Goal: Information Seeking & Learning: Learn about a topic

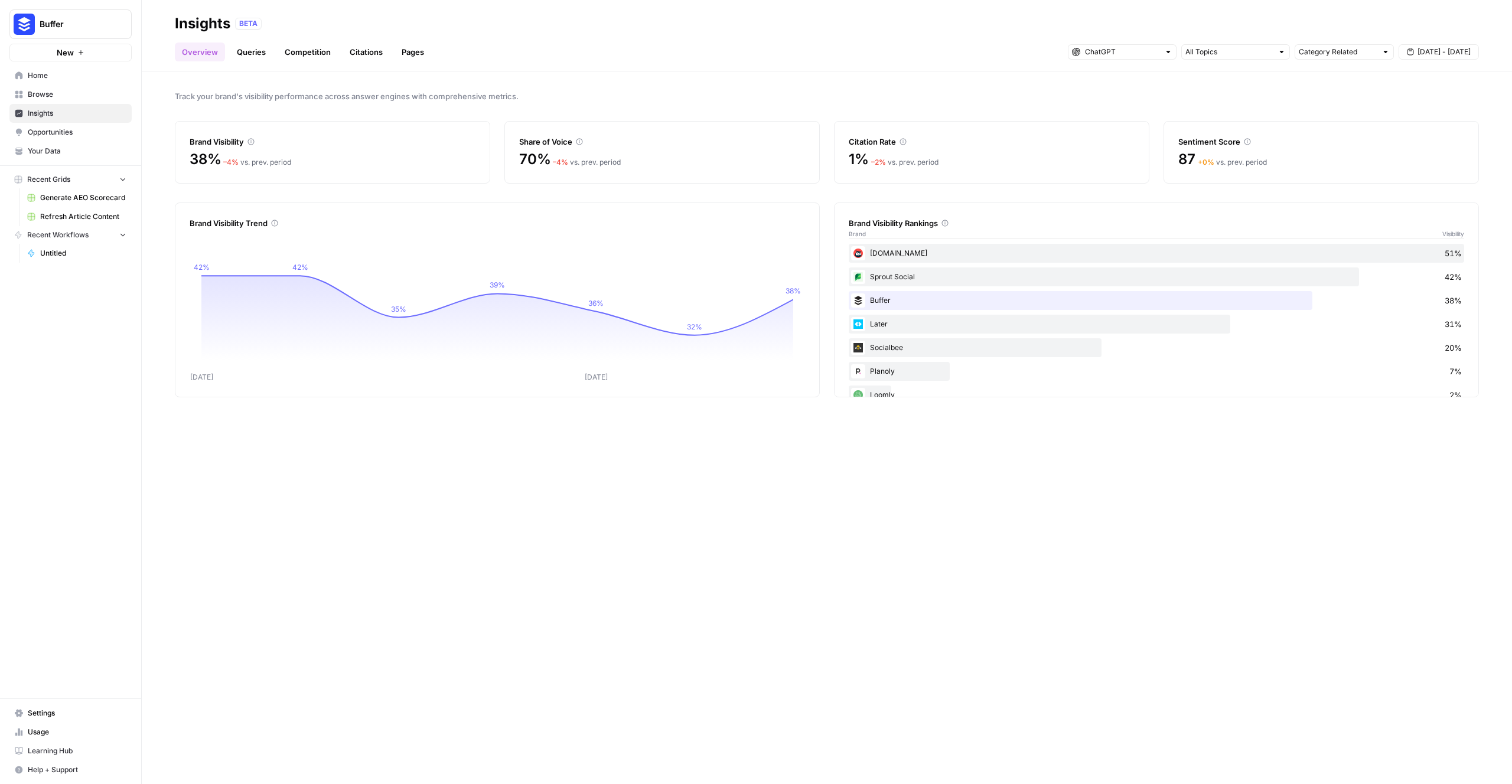
click at [942, 257] on div "Ow.ly 51%" at bounding box center [1156, 253] width 616 height 19
click at [881, 250] on div "Ow.ly 51%" at bounding box center [1156, 253] width 616 height 19
click at [870, 252] on div "Ow.ly 51%" at bounding box center [1156, 253] width 616 height 19
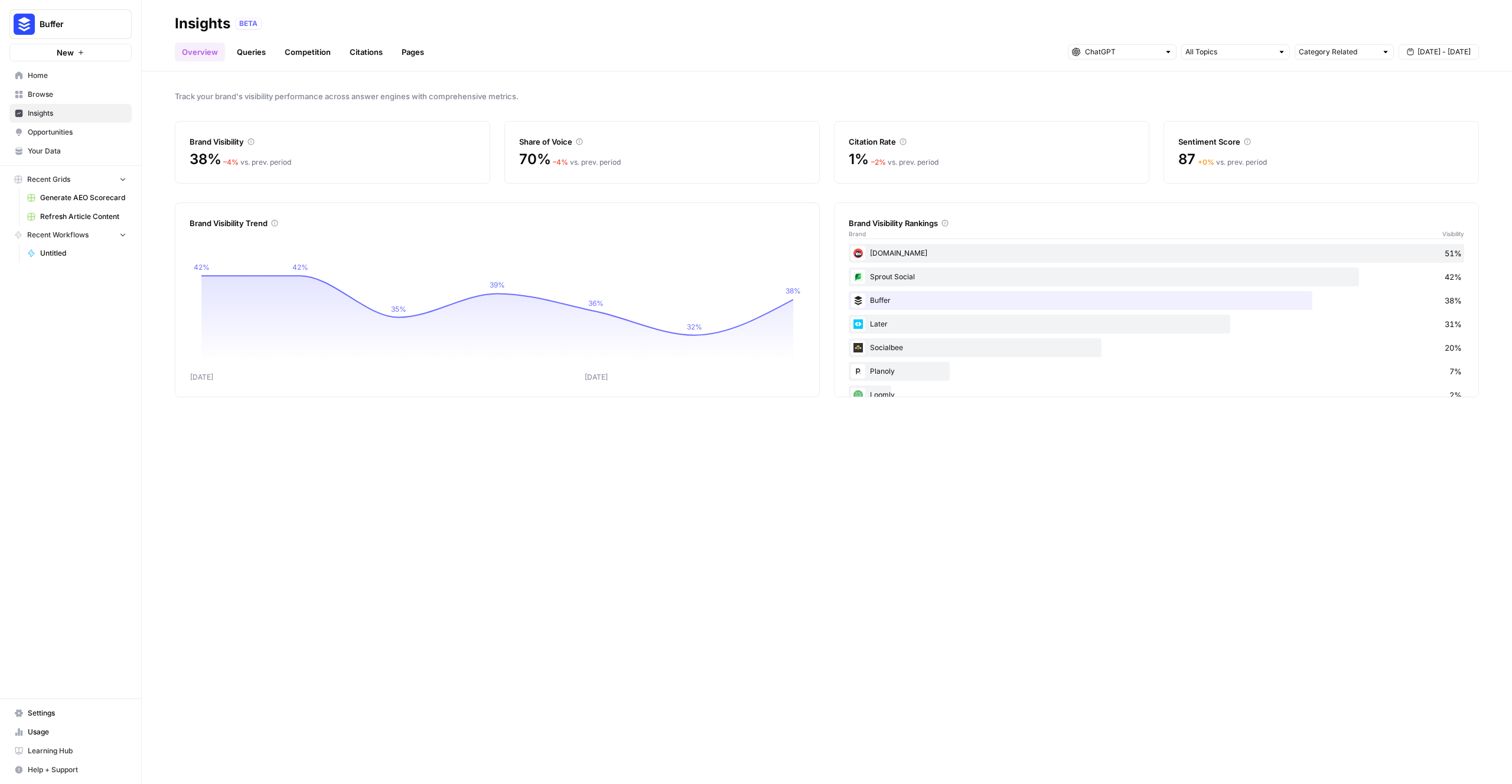
click at [867, 253] on div "Ow.ly 51%" at bounding box center [1156, 253] width 616 height 19
click at [870, 256] on div "Ow.ly 51%" at bounding box center [1156, 253] width 616 height 19
click at [323, 53] on link "Competition" at bounding box center [308, 52] width 60 height 19
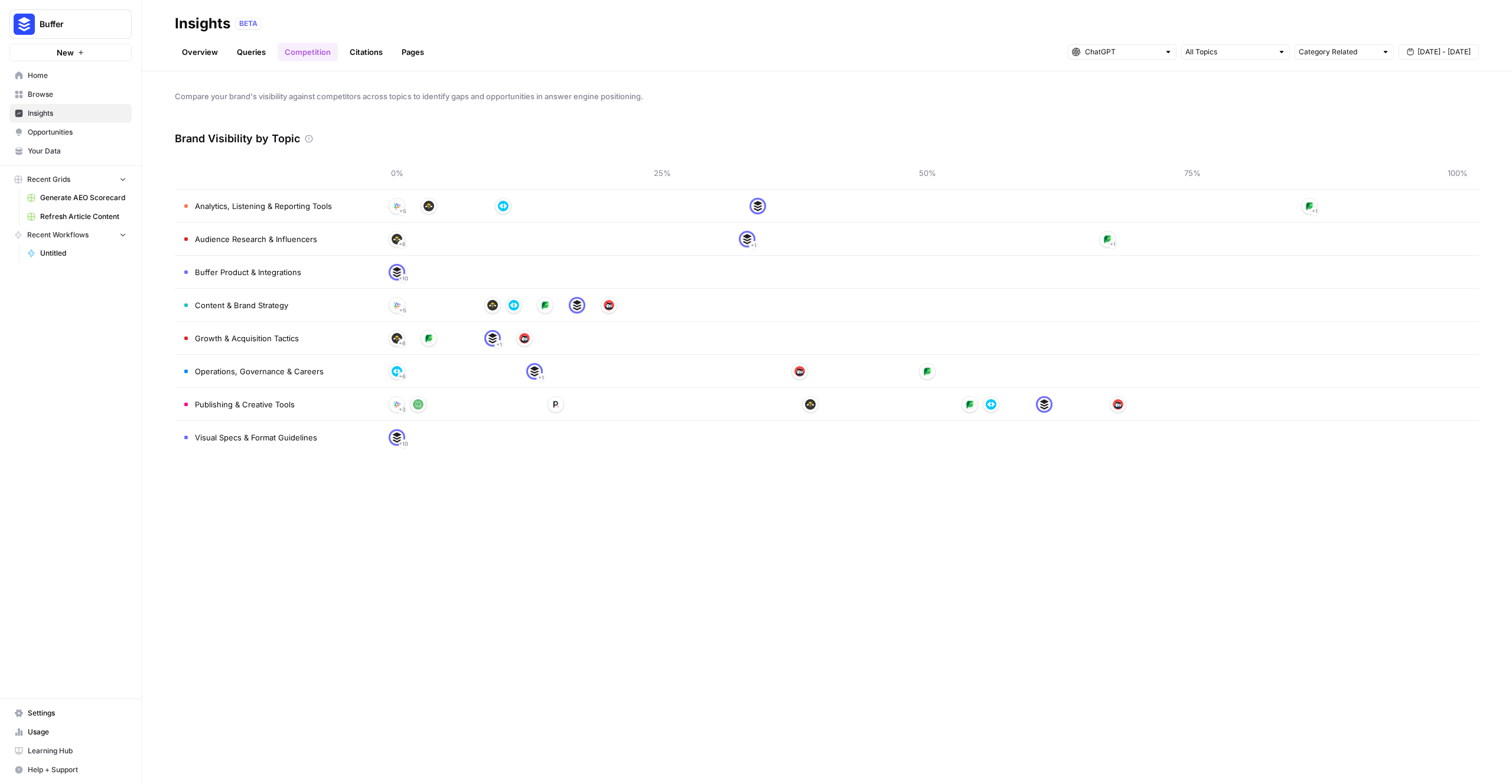
click at [212, 55] on link "Overview" at bounding box center [199, 52] width 50 height 19
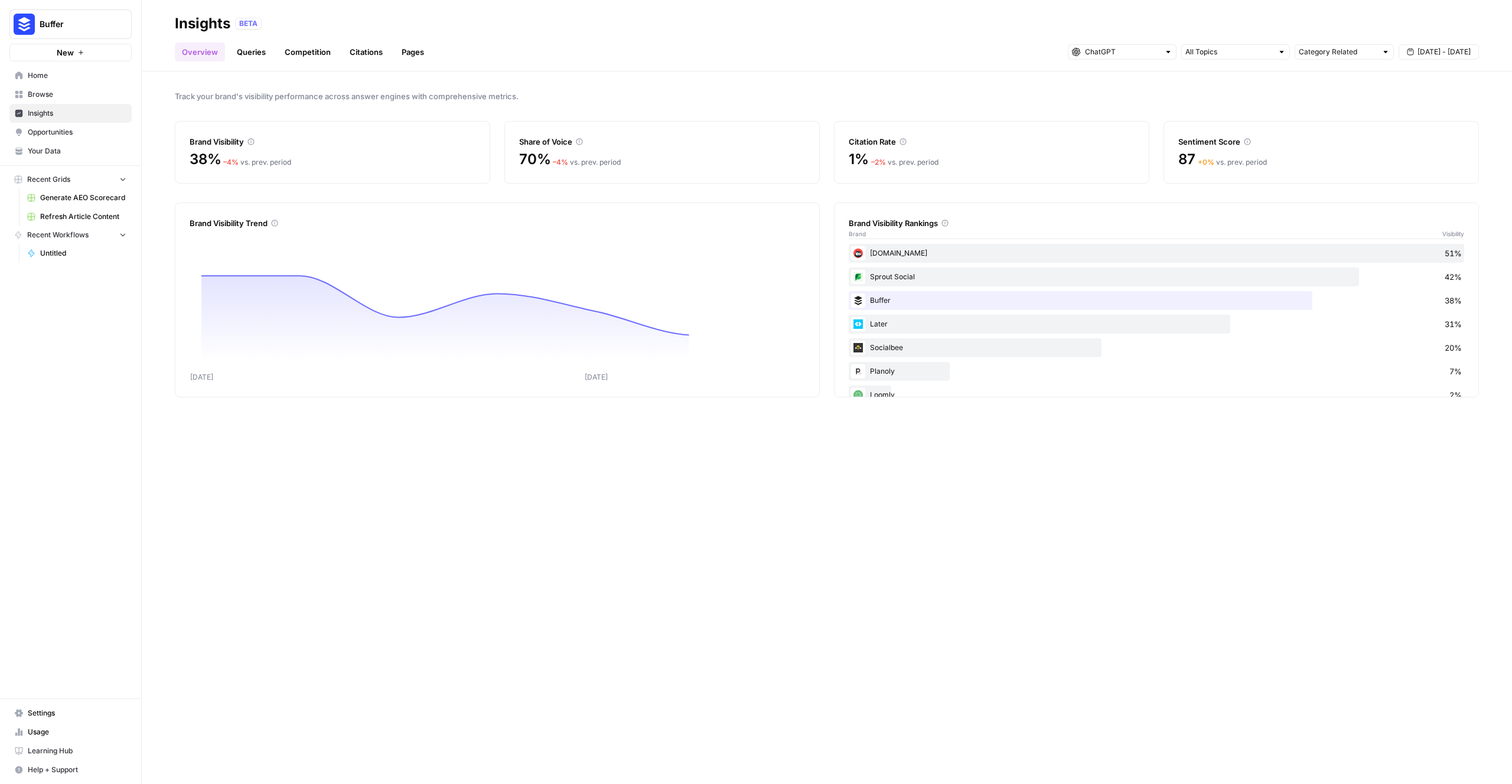
click at [354, 64] on header "Insights BETA Overview Queries Competition Citations Pages Category Related Sep…" at bounding box center [826, 35] width 1371 height 71
click at [365, 60] on link "Citations" at bounding box center [366, 52] width 47 height 19
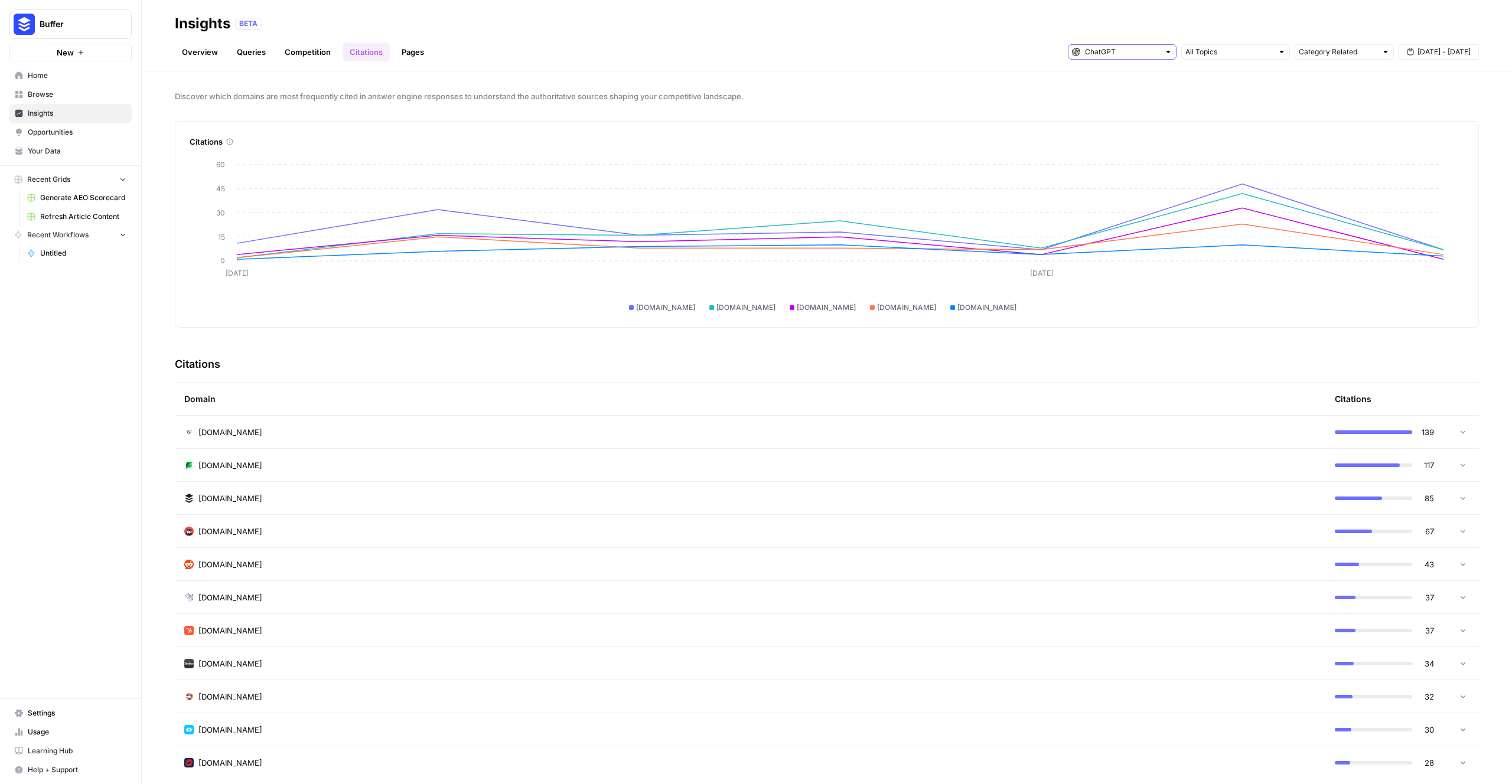
click at [1134, 57] on input "text" at bounding box center [1122, 52] width 74 height 12
click at [219, 56] on link "Overview" at bounding box center [199, 52] width 50 height 19
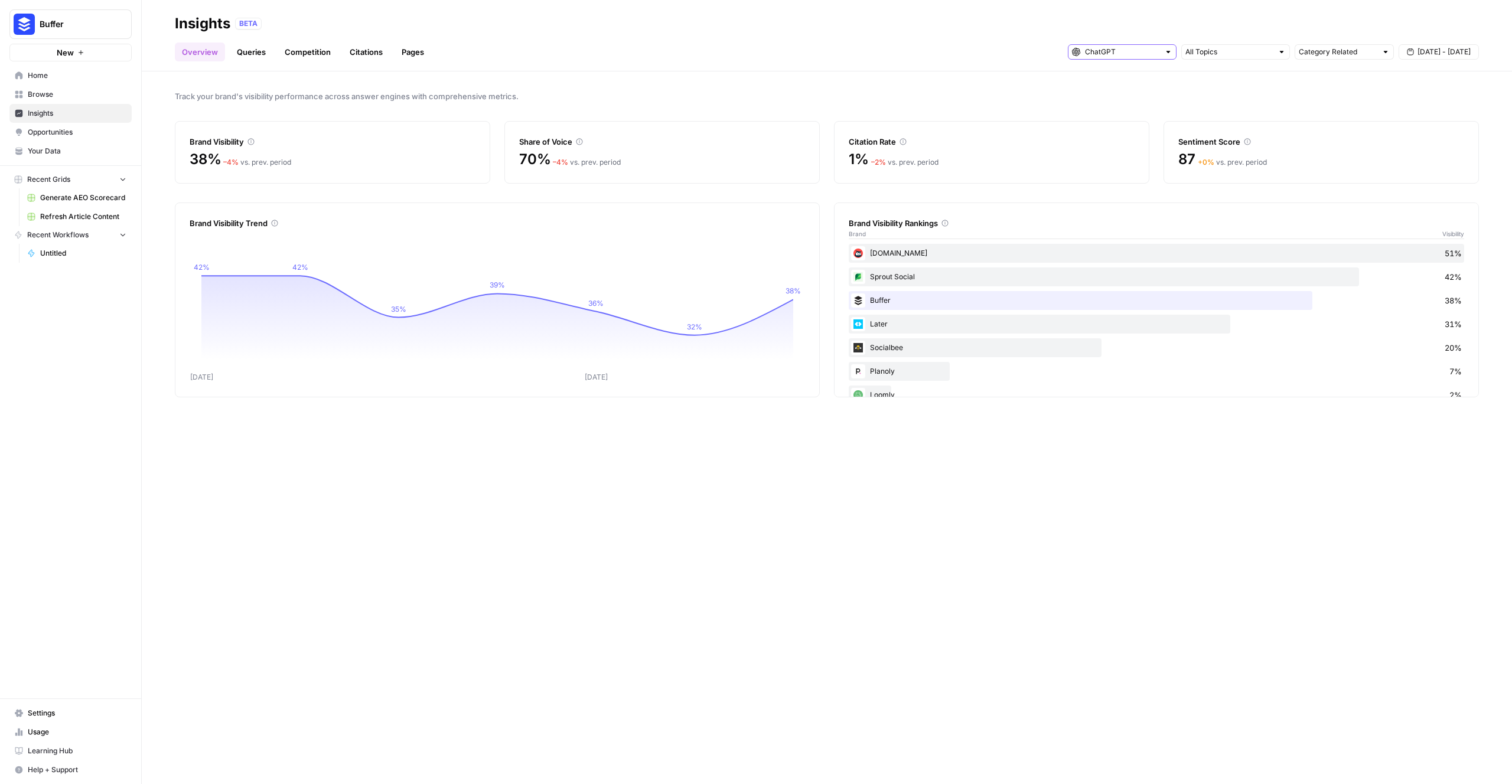
click at [1135, 47] on input "text" at bounding box center [1122, 52] width 74 height 12
click at [1126, 128] on span "Google AI Mode" at bounding box center [1126, 128] width 71 height 12
click at [1144, 94] on span "ChatGPT" at bounding box center [1121, 95] width 60 height 12
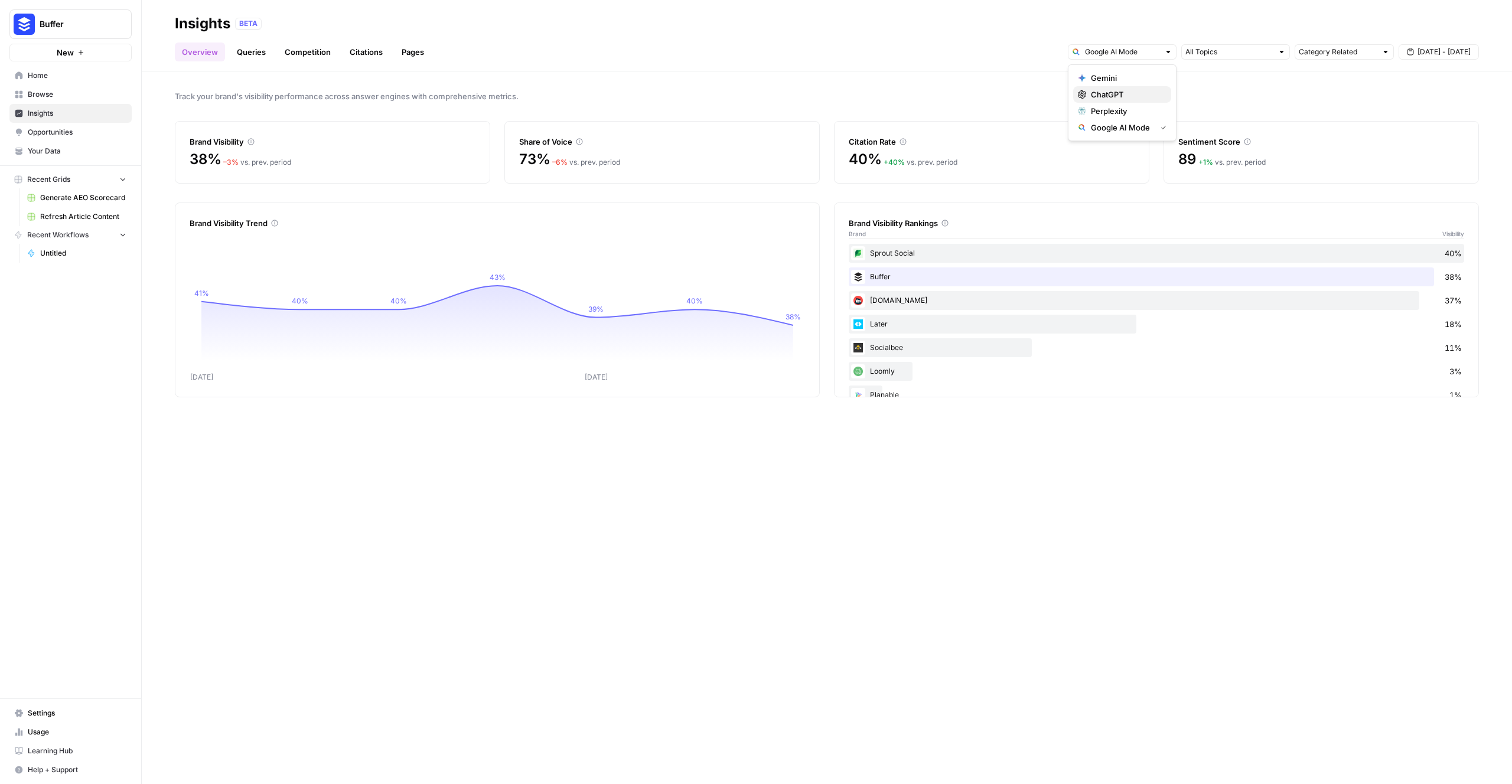
click at [1133, 96] on span "ChatGPT" at bounding box center [1126, 95] width 71 height 12
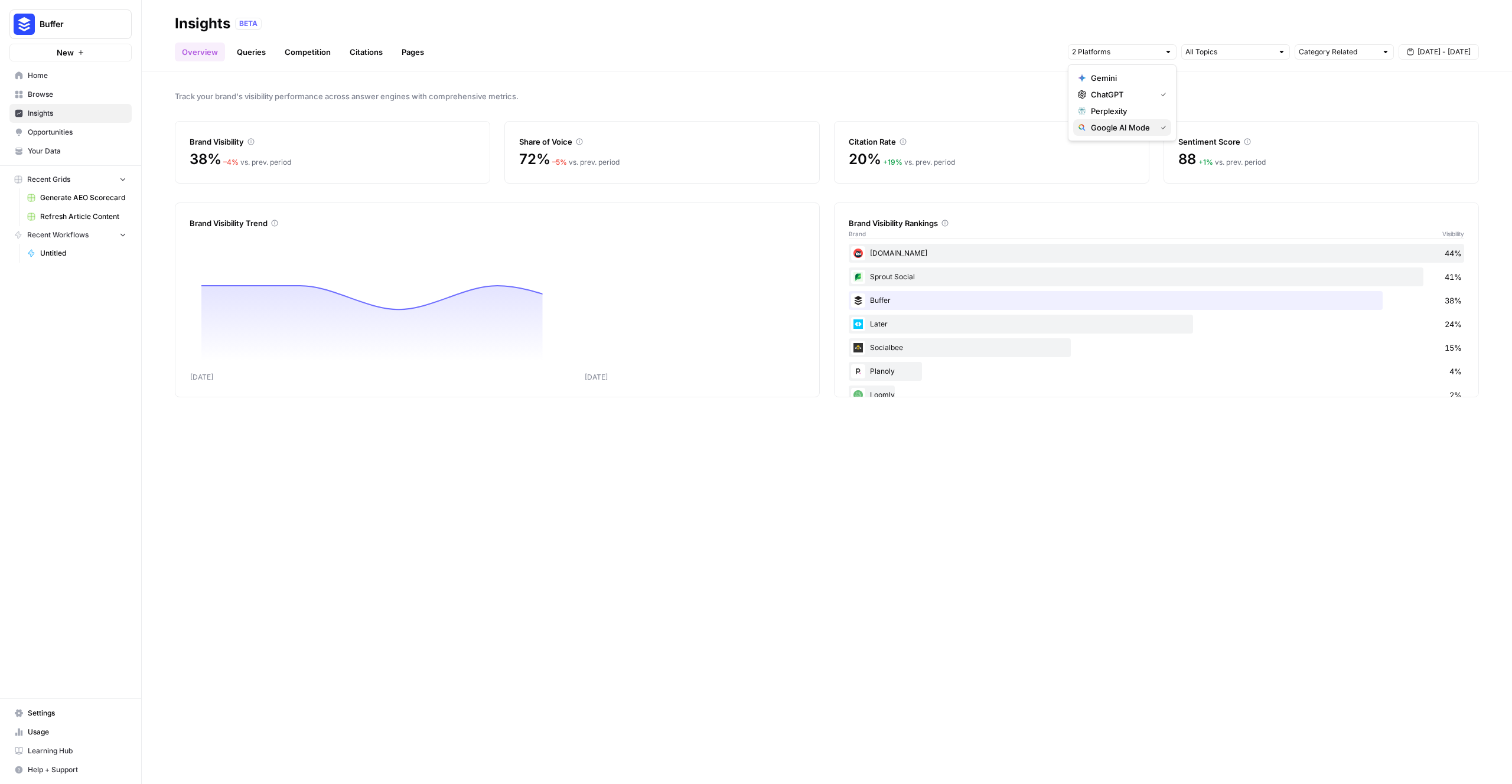
click at [1138, 123] on span "Google AI Mode" at bounding box center [1121, 128] width 60 height 12
click at [902, 86] on div "Track your brand's visibility performance across answer engines with comprehens…" at bounding box center [826, 427] width 1371 height 713
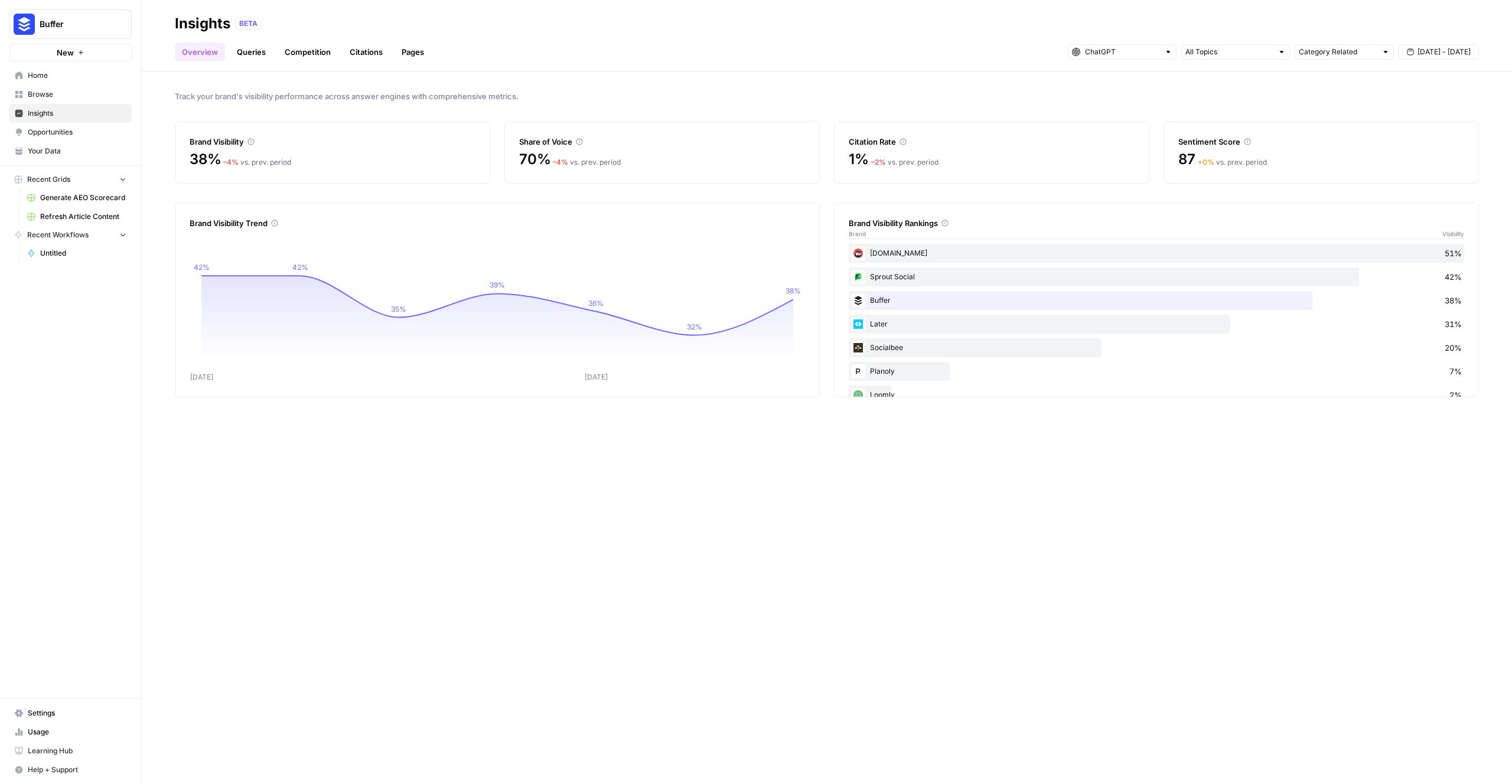
click at [1282, 55] on div at bounding box center [1281, 52] width 8 height 8
click at [1240, 72] on span "Audience Research & Influencers" at bounding box center [1273, 78] width 164 height 12
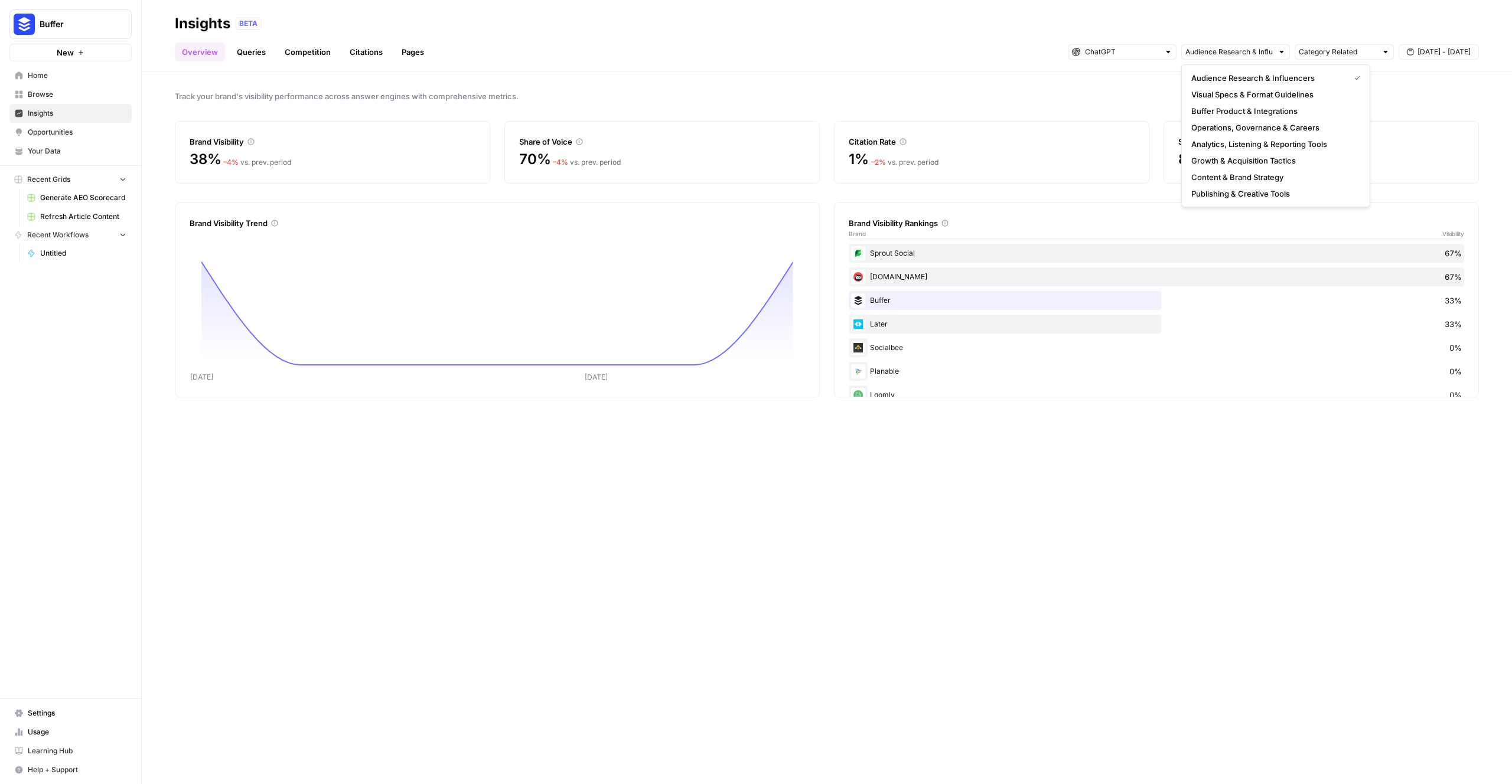
click at [937, 94] on span "Track your brand's visibility performance across answer engines with comprehens…" at bounding box center [826, 97] width 1304 height 12
click at [1236, 54] on input "text" at bounding box center [1229, 52] width 88 height 12
click at [1228, 98] on span "Visual Specs & Format Guidelines" at bounding box center [1273, 95] width 164 height 12
click at [1225, 47] on input "text" at bounding box center [1229, 52] width 88 height 12
click at [1231, 188] on span "Publishing & Creative Tools" at bounding box center [1273, 194] width 164 height 12
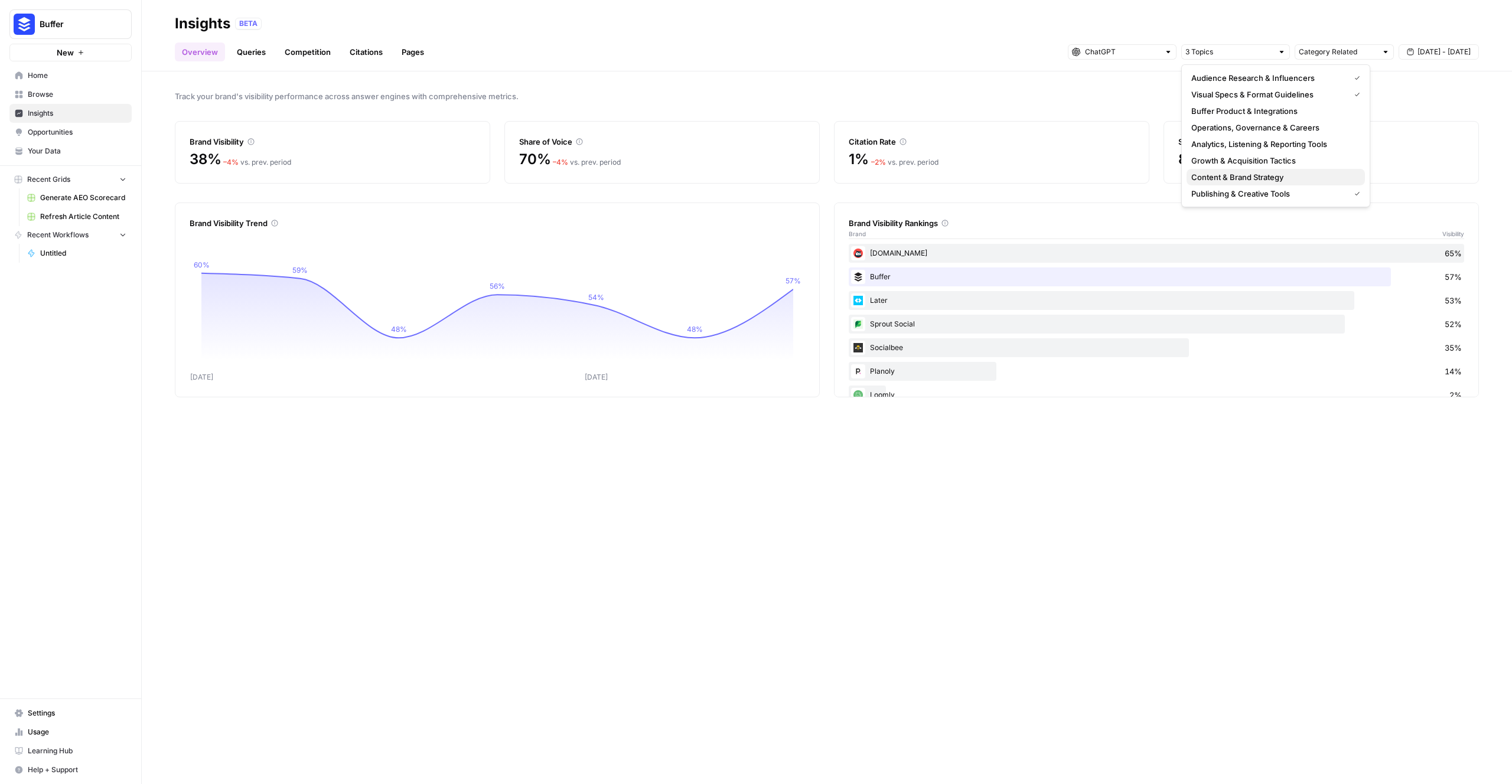
click at [1221, 177] on span "Content & Brand Strategy" at bounding box center [1273, 177] width 164 height 12
click at [1228, 159] on span "Growth & Acquisition Tactics" at bounding box center [1273, 161] width 164 height 12
click at [1227, 147] on span "Analytics, Listening & Reporting Tools" at bounding box center [1273, 144] width 164 height 12
click at [1225, 133] on span "Operations, Governance & Careers" at bounding box center [1273, 128] width 164 height 12
click at [1220, 113] on span "Buffer Product & Integrations" at bounding box center [1273, 111] width 164 height 12
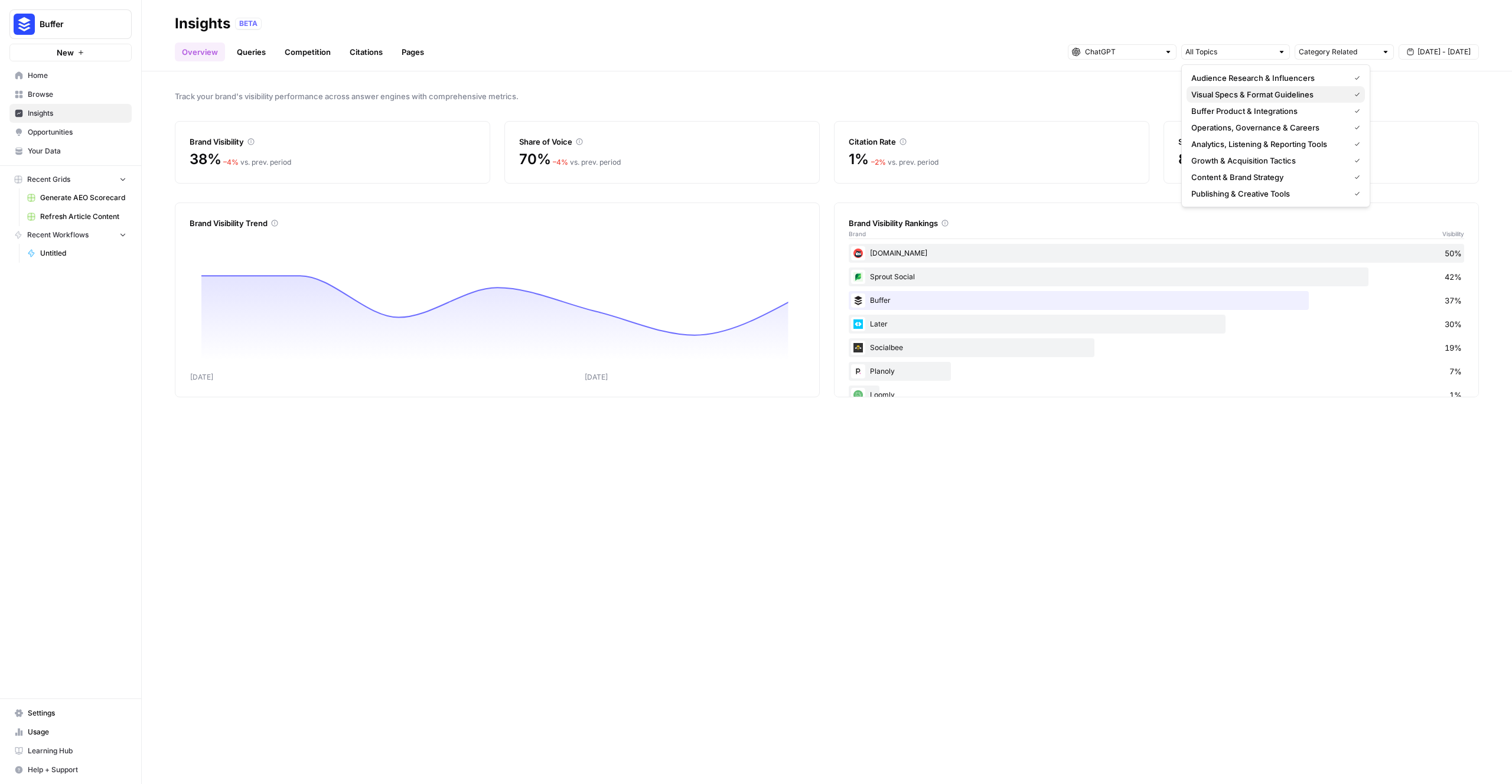
click at [1221, 97] on span "Visual Specs & Format Guidelines" at bounding box center [1267, 95] width 153 height 12
click at [1214, 81] on span "Audience Research & Influencers" at bounding box center [1267, 78] width 153 height 12
click at [1071, 102] on div "Track your brand's visibility performance across answer engines with comprehens…" at bounding box center [826, 427] width 1371 height 713
click at [301, 66] on header "Insights BETA Overview Queries Competition Citations Pages Category Related Sep…" at bounding box center [826, 35] width 1371 height 71
click at [303, 50] on link "Competition" at bounding box center [308, 52] width 60 height 19
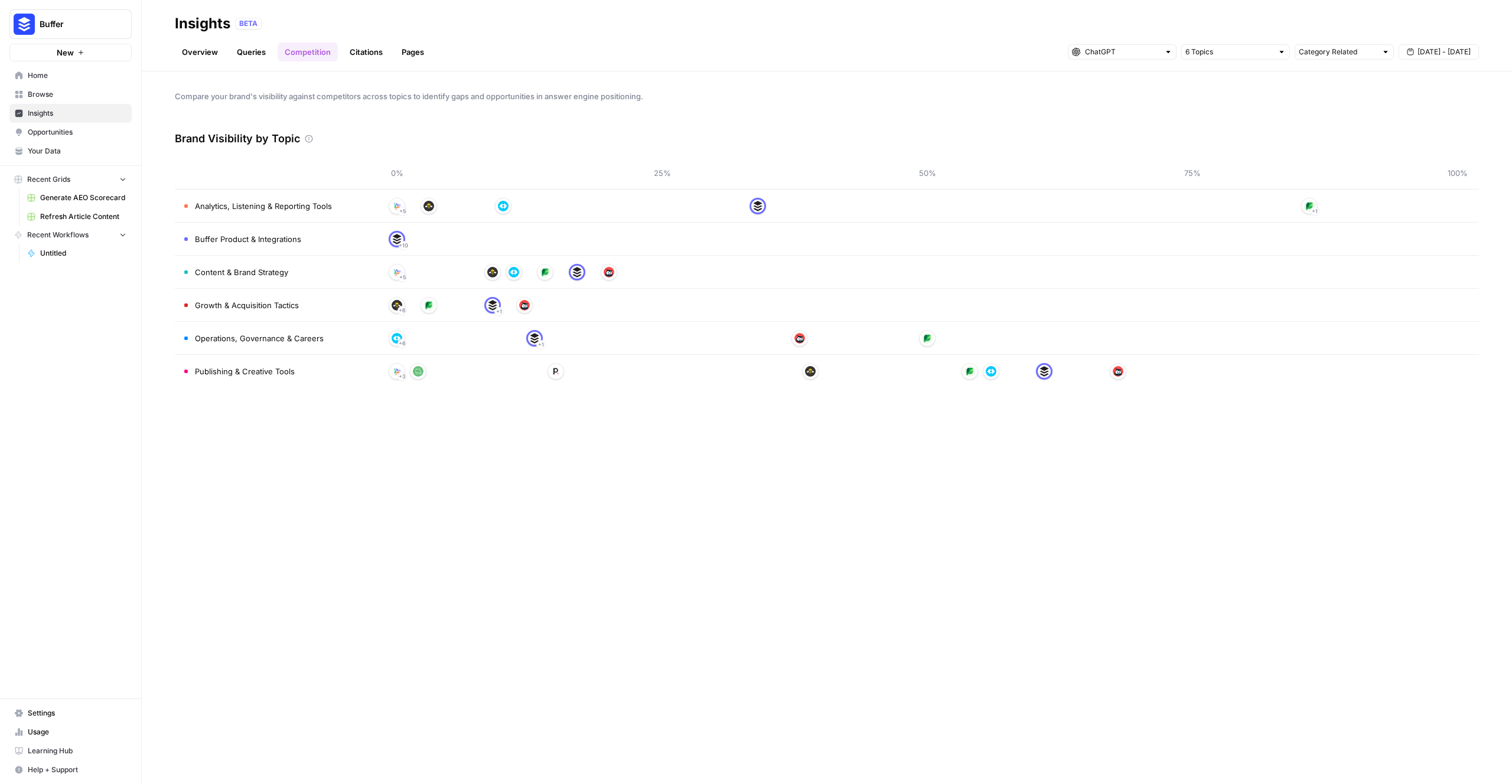
click at [358, 55] on link "Citations" at bounding box center [366, 52] width 47 height 19
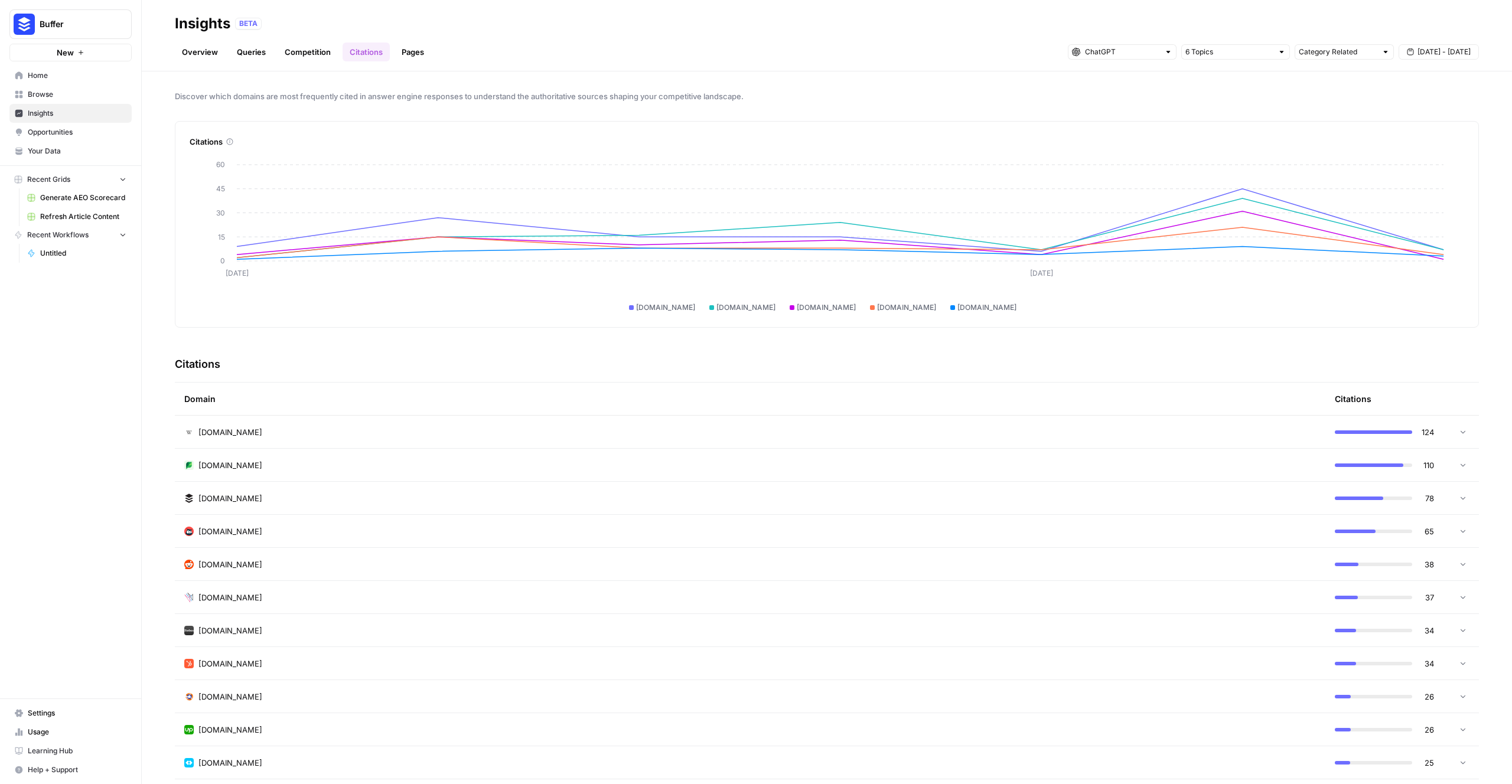
click at [418, 58] on link "Pages" at bounding box center [413, 52] width 37 height 19
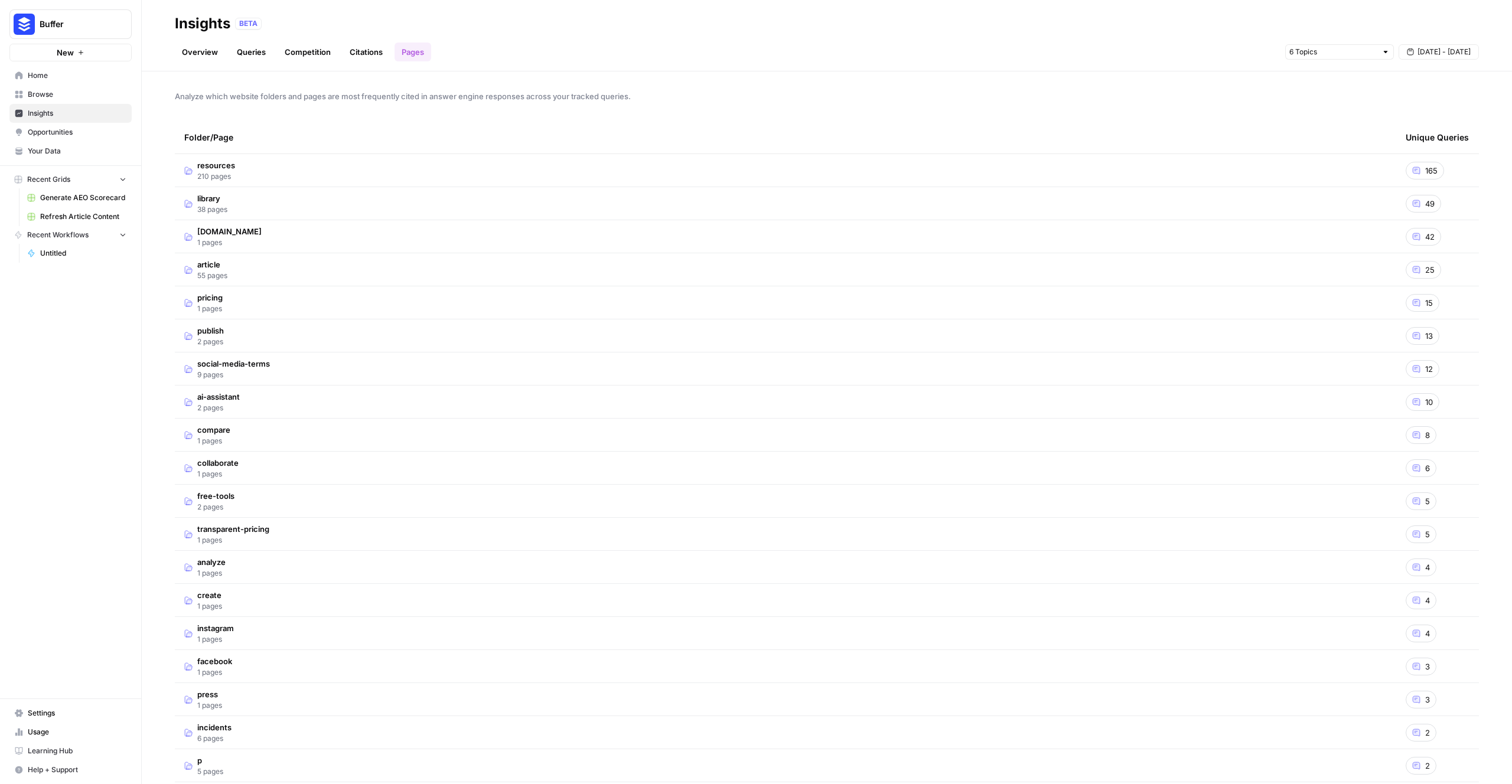
click at [493, 94] on span "Analyze which website folders and pages are most frequently cited in answer eng…" at bounding box center [826, 97] width 1304 height 12
